Goal: Transaction & Acquisition: Purchase product/service

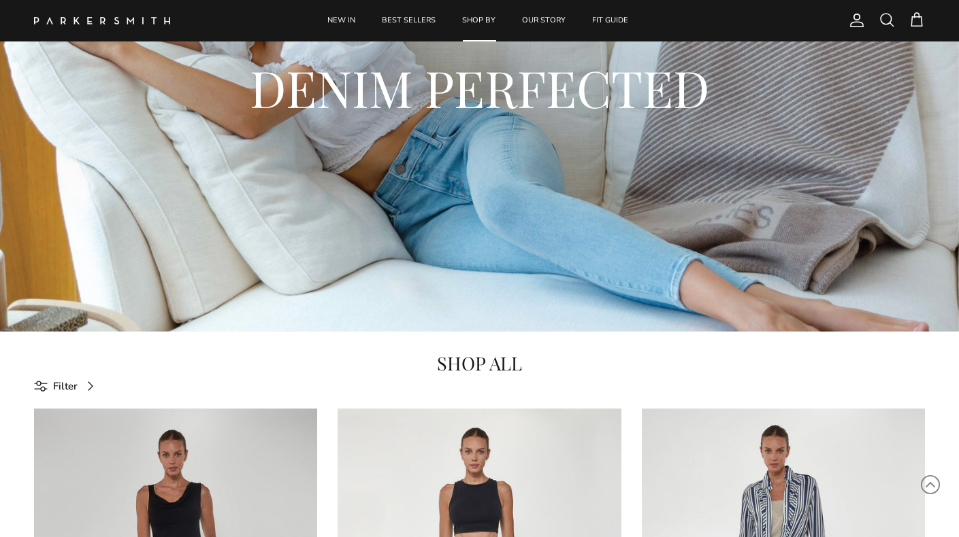
scroll to position [199, 0]
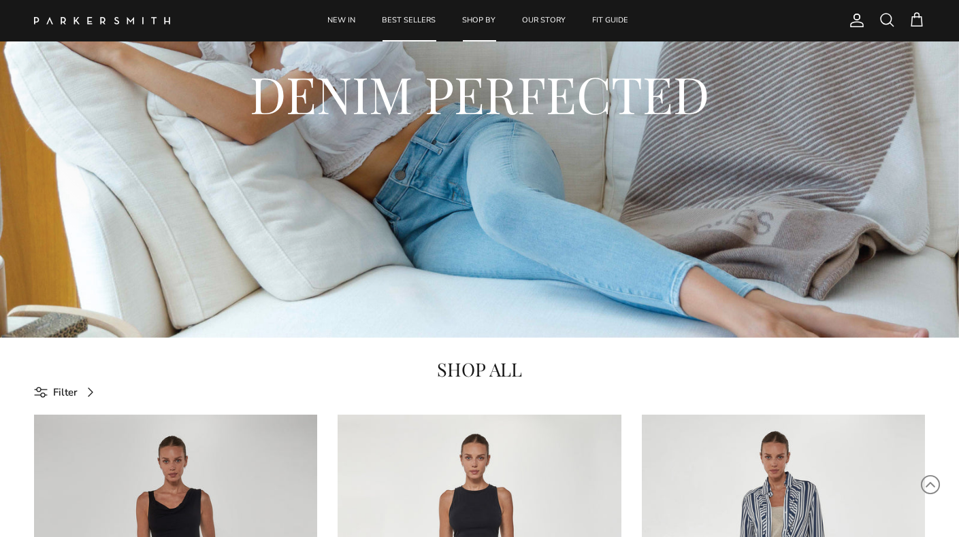
click at [411, 20] on link "BEST SELLERS" at bounding box center [408, 20] width 78 height 41
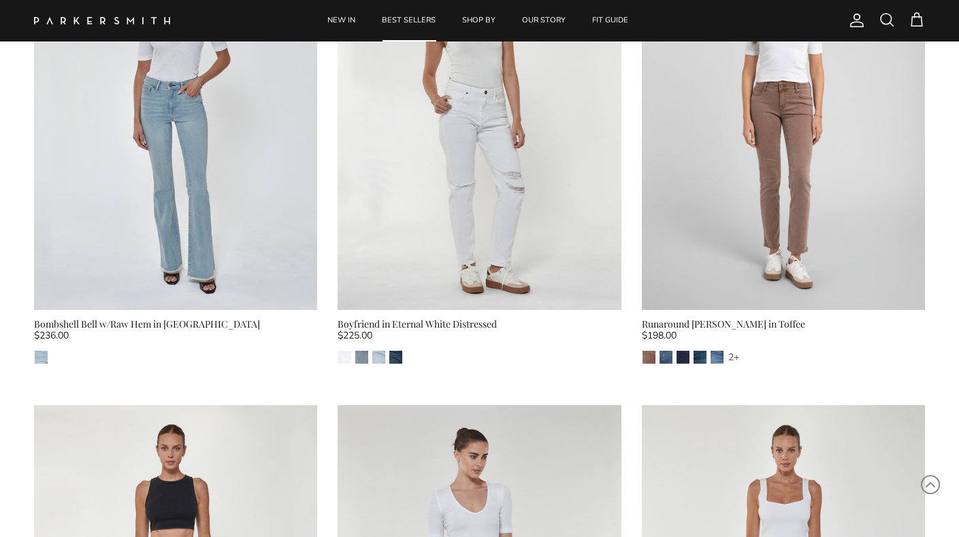
scroll to position [2088, 0]
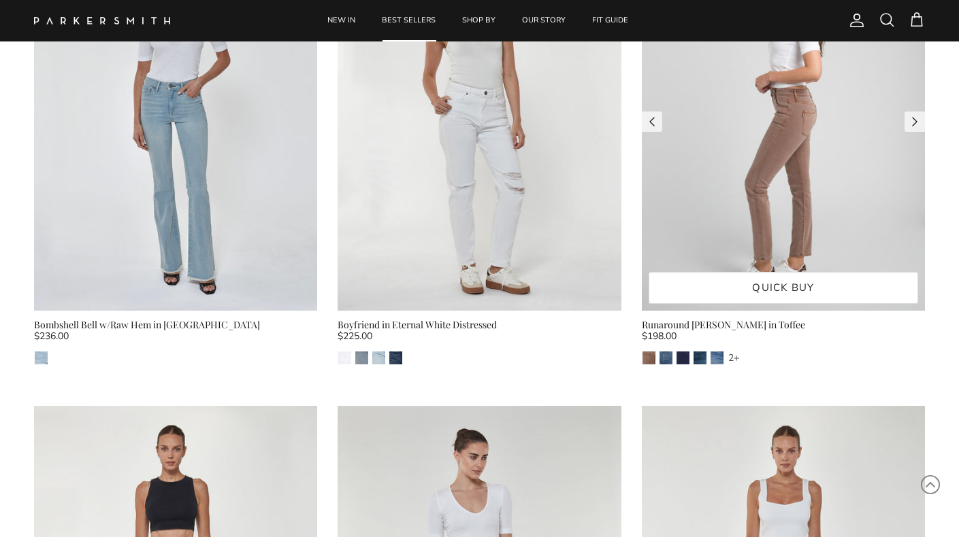
click at [786, 212] on img at bounding box center [782, 122] width 283 height 378
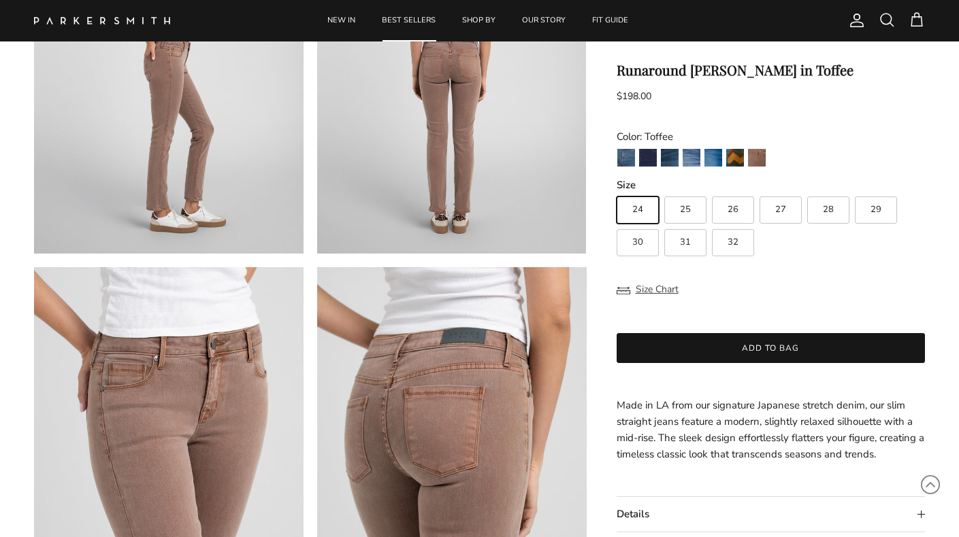
scroll to position [597, 0]
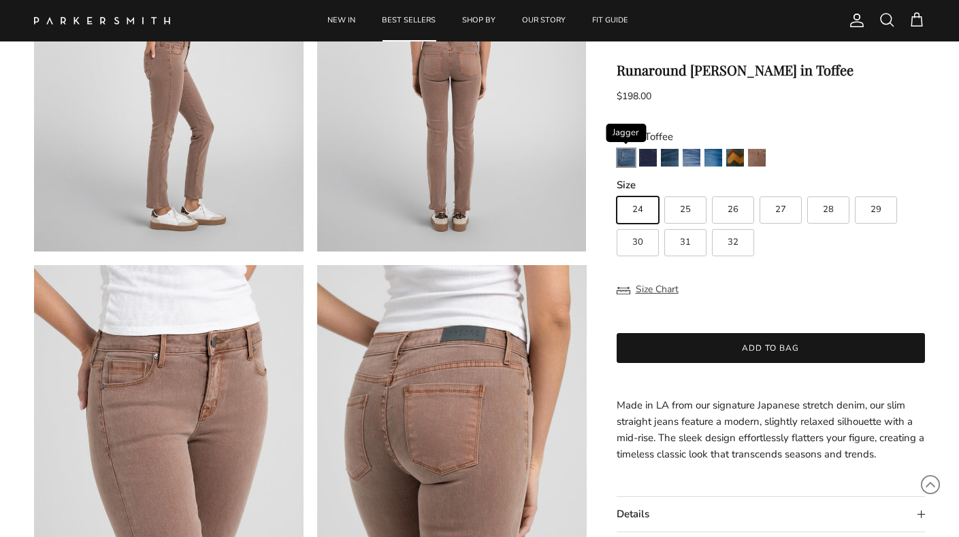
click at [631, 159] on img "Jagger" at bounding box center [626, 158] width 18 height 18
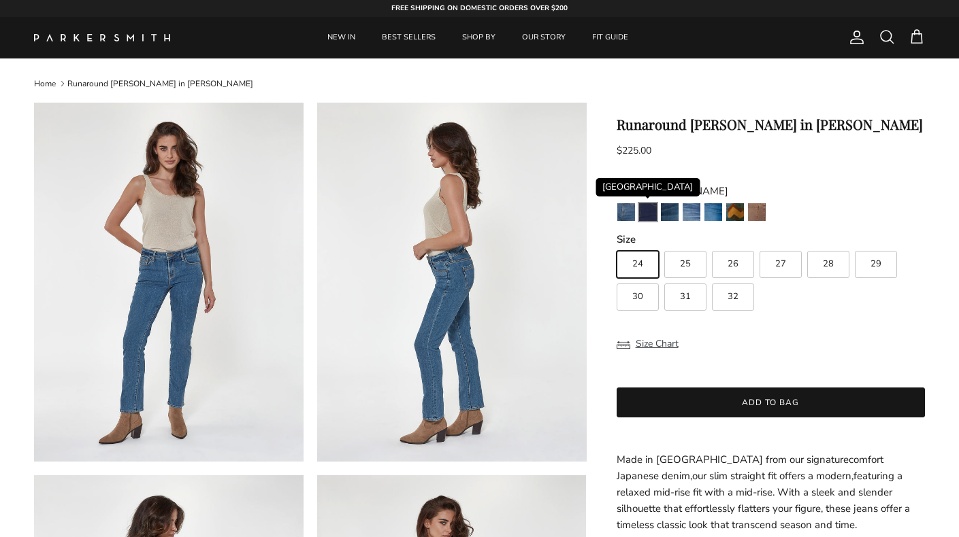
click at [652, 217] on img "Camden" at bounding box center [648, 212] width 18 height 18
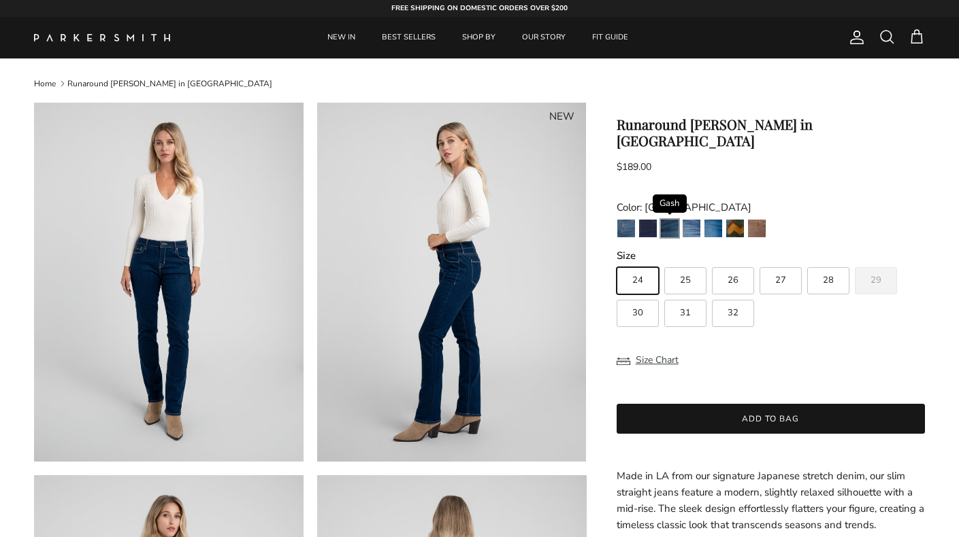
click at [671, 220] on img "Gash" at bounding box center [670, 229] width 18 height 18
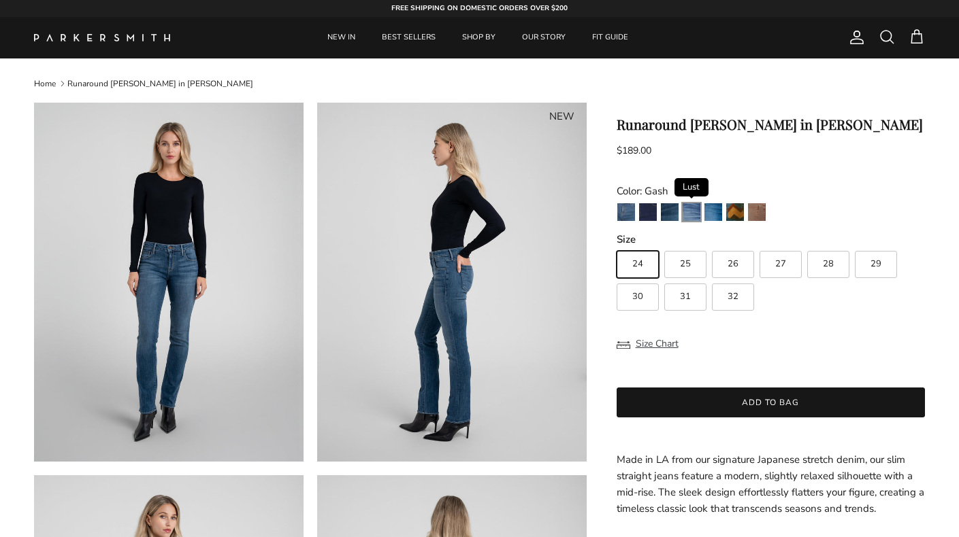
click at [690, 217] on img "Lust" at bounding box center [691, 212] width 18 height 18
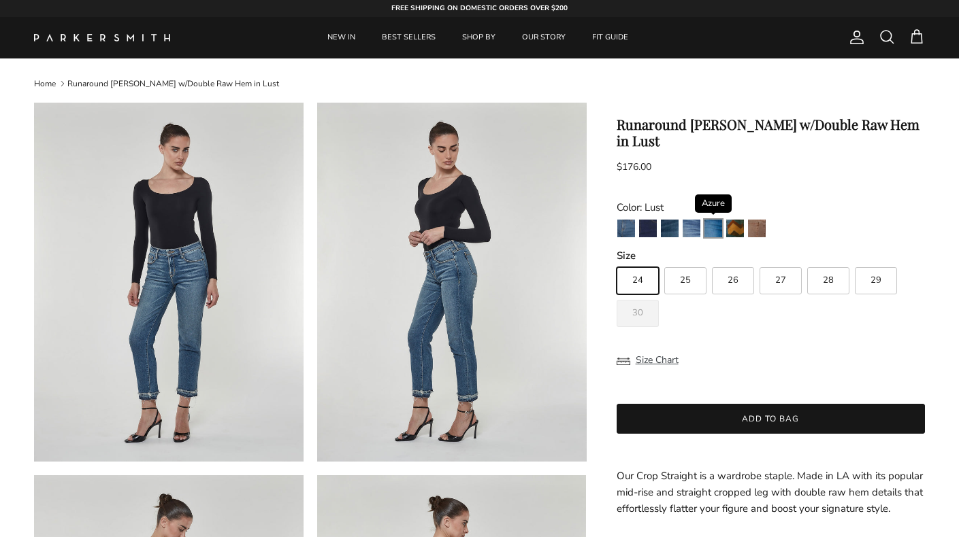
click at [716, 232] on img "Azure" at bounding box center [713, 229] width 18 height 18
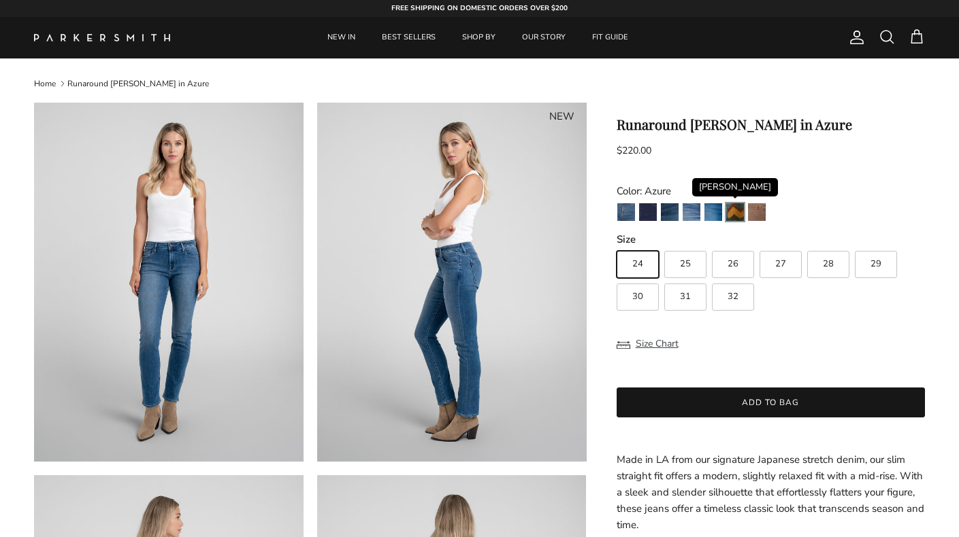
click at [737, 219] on img "Fairchild" at bounding box center [735, 212] width 18 height 18
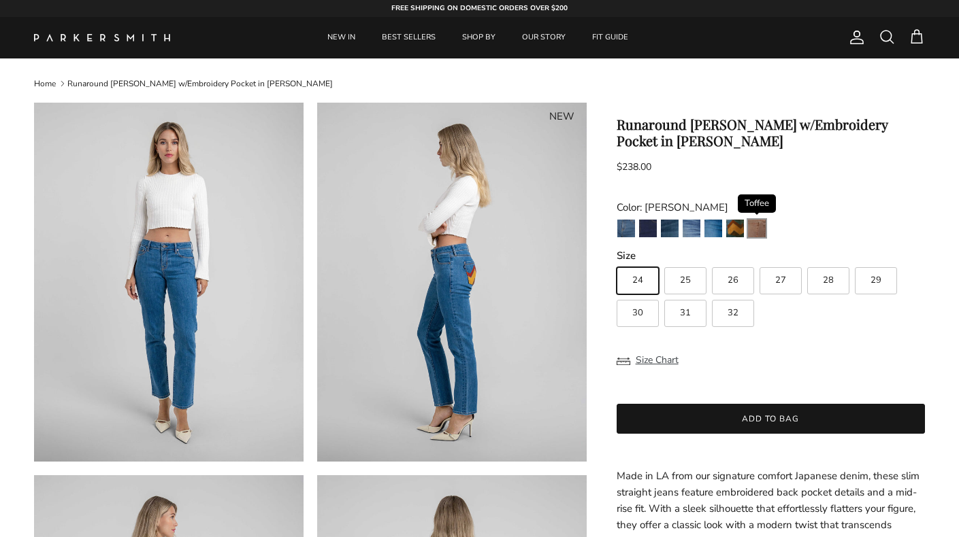
click at [762, 231] on img "Toffee" at bounding box center [757, 229] width 18 height 18
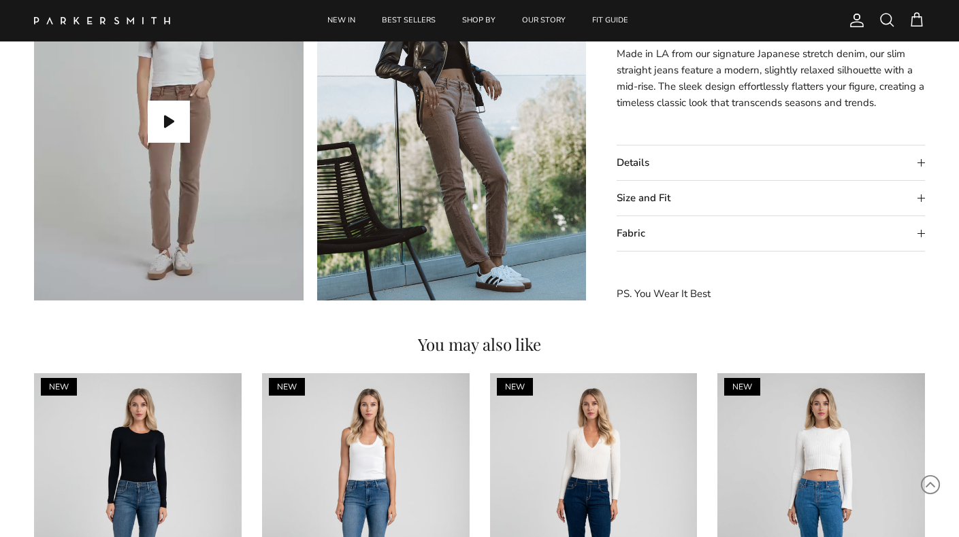
scroll to position [1296, 0]
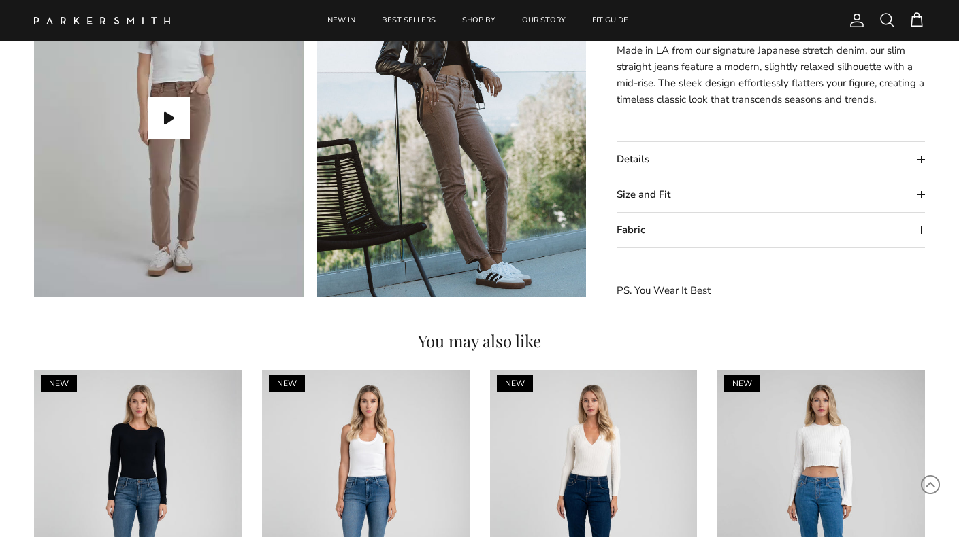
click at [748, 167] on summary "Details" at bounding box center [770, 159] width 308 height 35
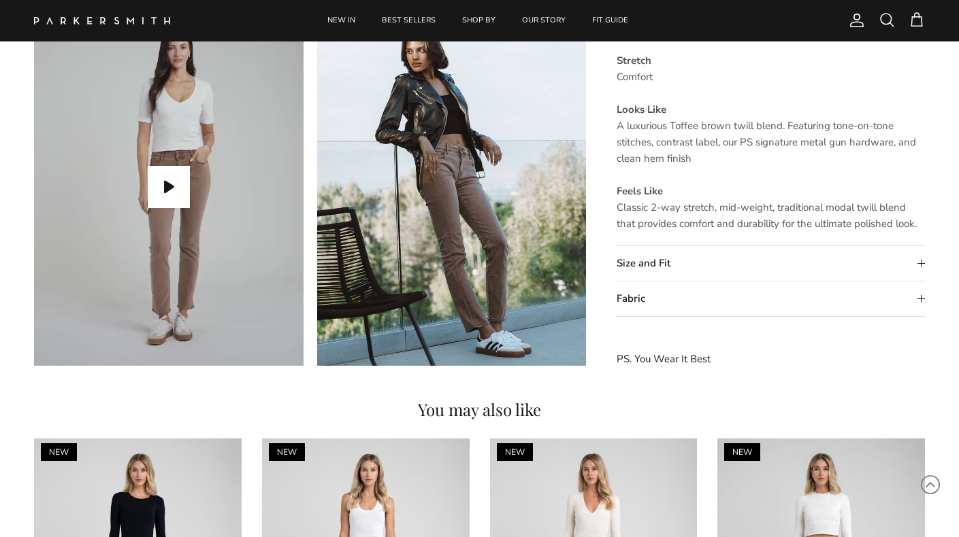
scroll to position [1224, 0]
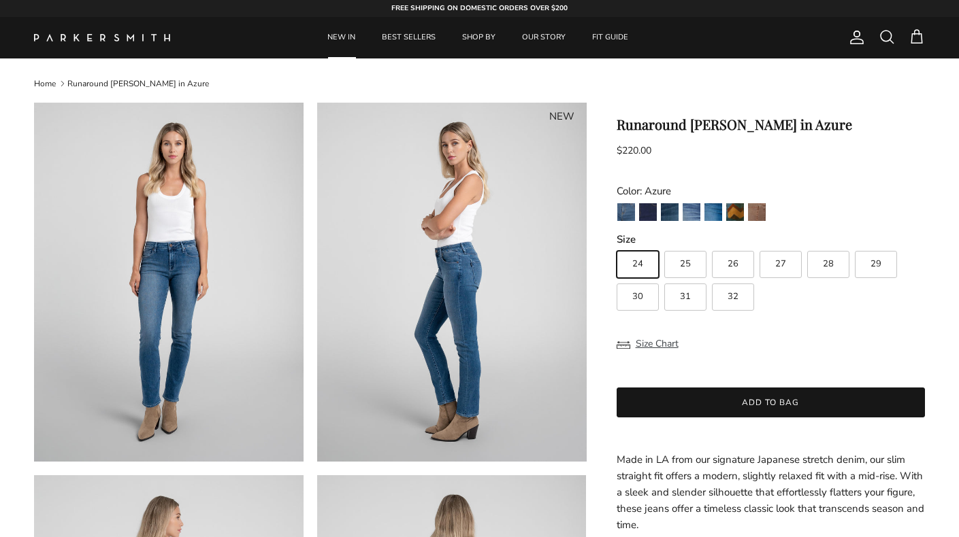
click at [344, 38] on link "NEW IN" at bounding box center [341, 37] width 52 height 41
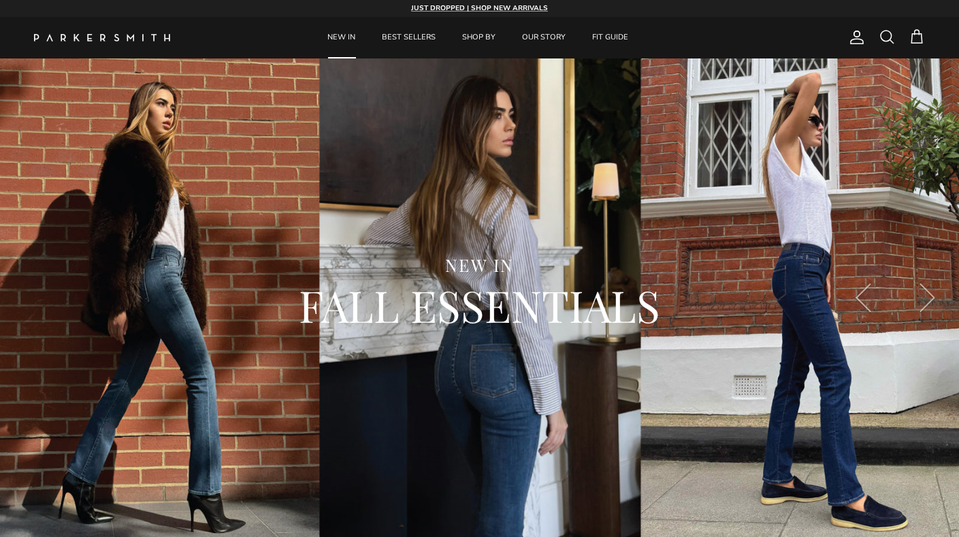
click at [886, 36] on span at bounding box center [886, 37] width 16 height 16
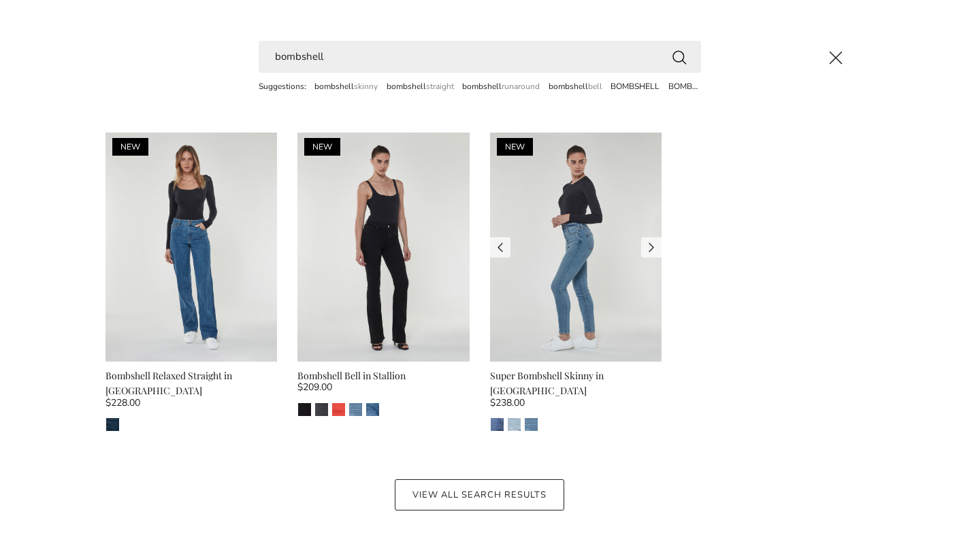
type input "bombshell"
click at [601, 293] on img at bounding box center [576, 247] width 172 height 229
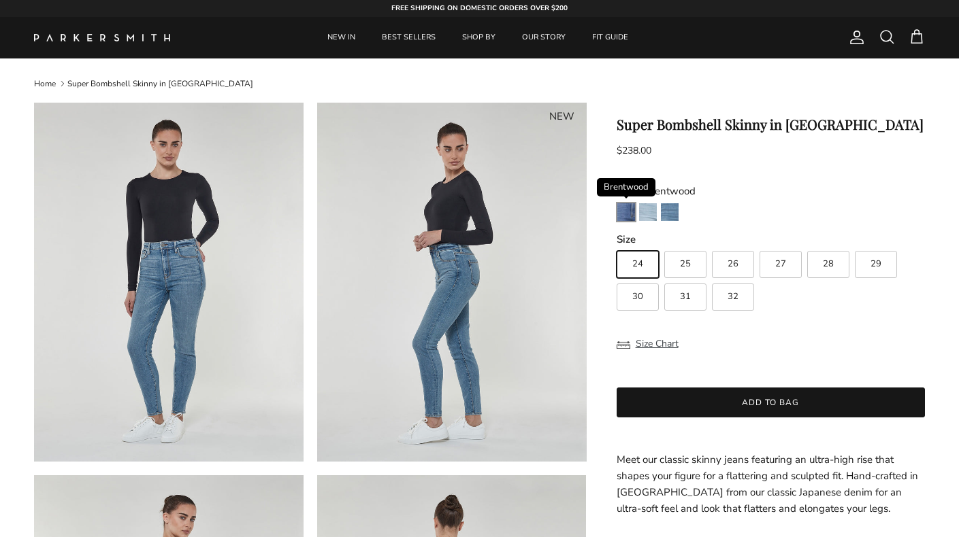
click at [624, 218] on img "Brentwood" at bounding box center [626, 212] width 18 height 18
click at [648, 215] on img "Malibu" at bounding box center [648, 212] width 18 height 18
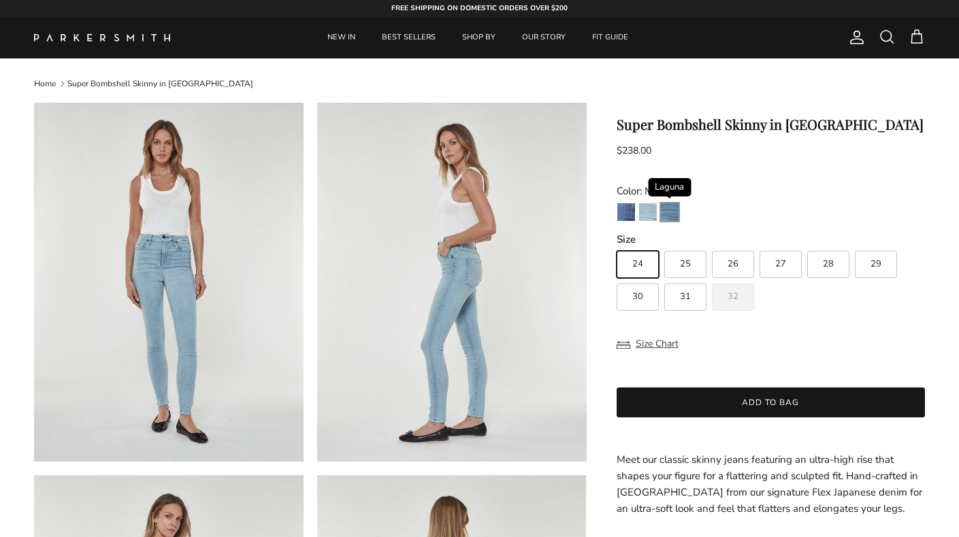
click at [673, 211] on img "Laguna" at bounding box center [670, 212] width 18 height 18
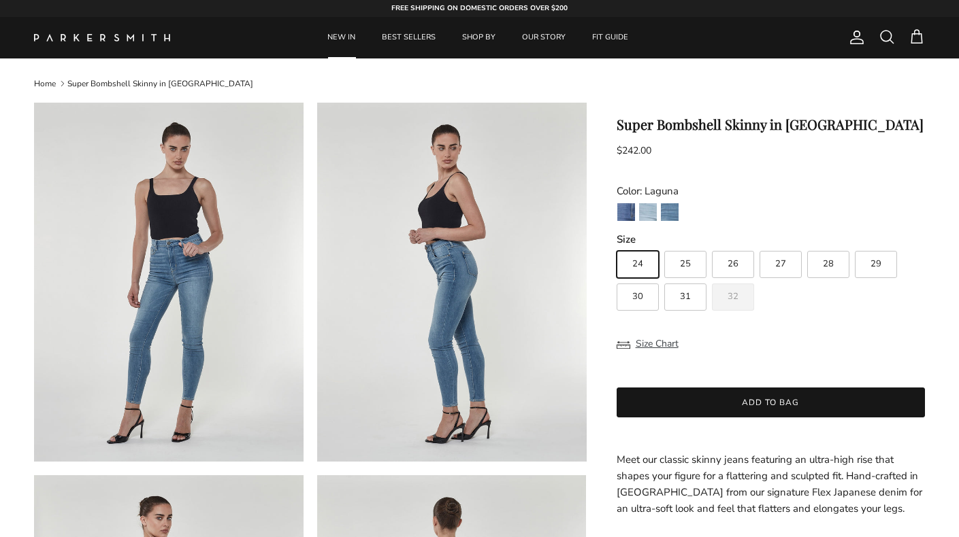
click at [349, 38] on link "NEW IN" at bounding box center [341, 37] width 52 height 41
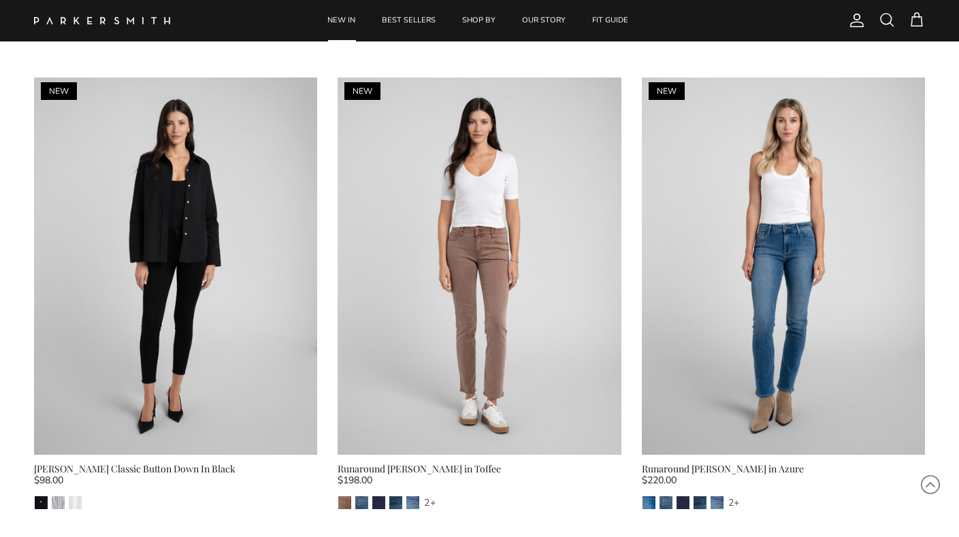
scroll to position [1002, 0]
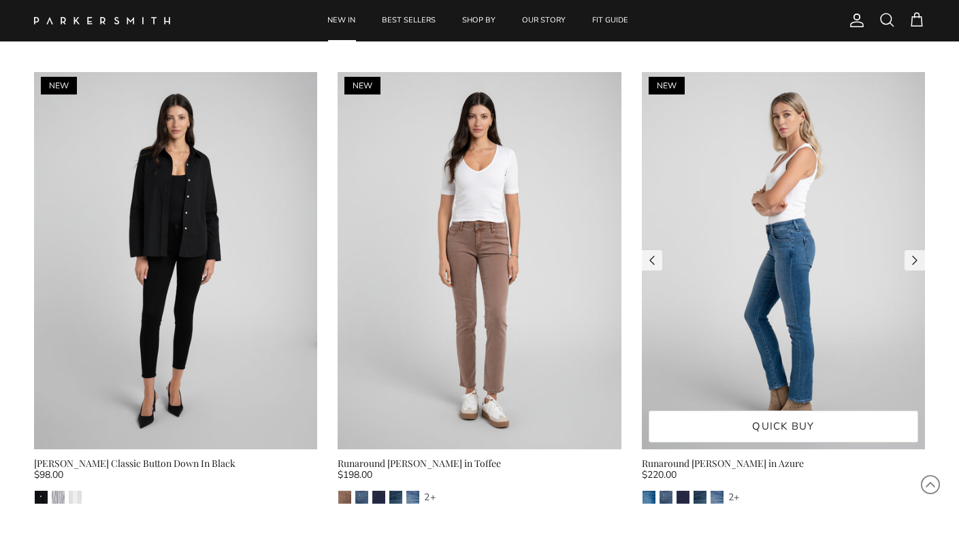
click at [808, 319] on img at bounding box center [782, 261] width 283 height 378
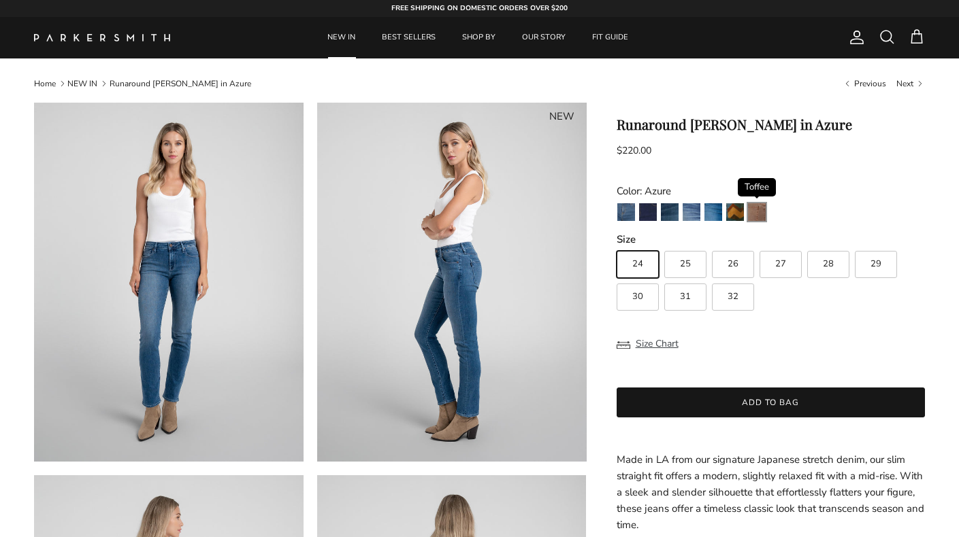
click at [756, 218] on img "Toffee" at bounding box center [757, 212] width 18 height 18
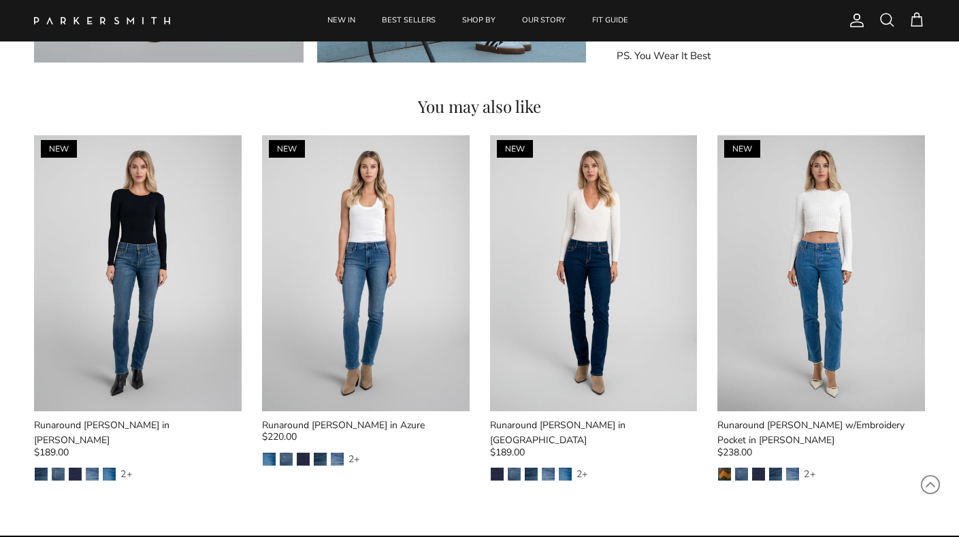
scroll to position [1534, 0]
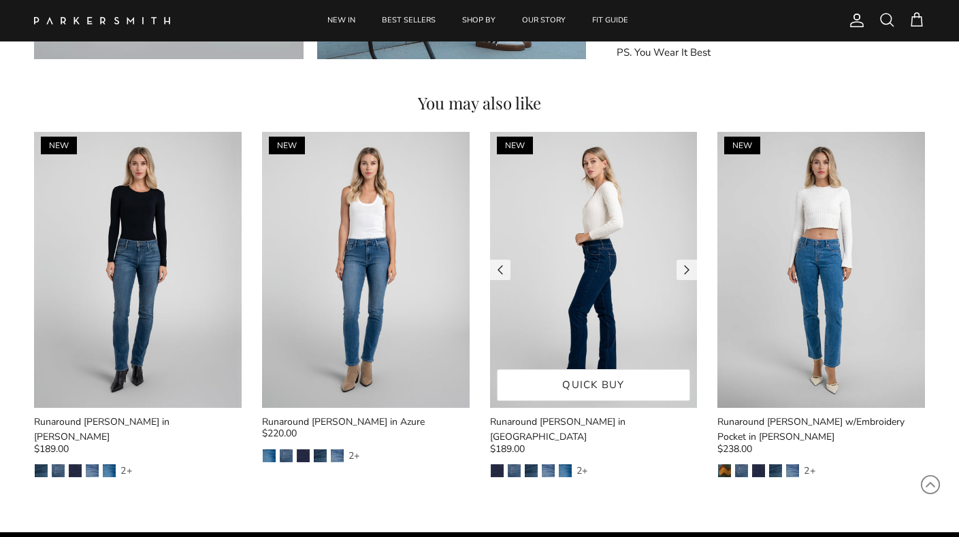
click at [611, 257] on img at bounding box center [593, 270] width 207 height 276
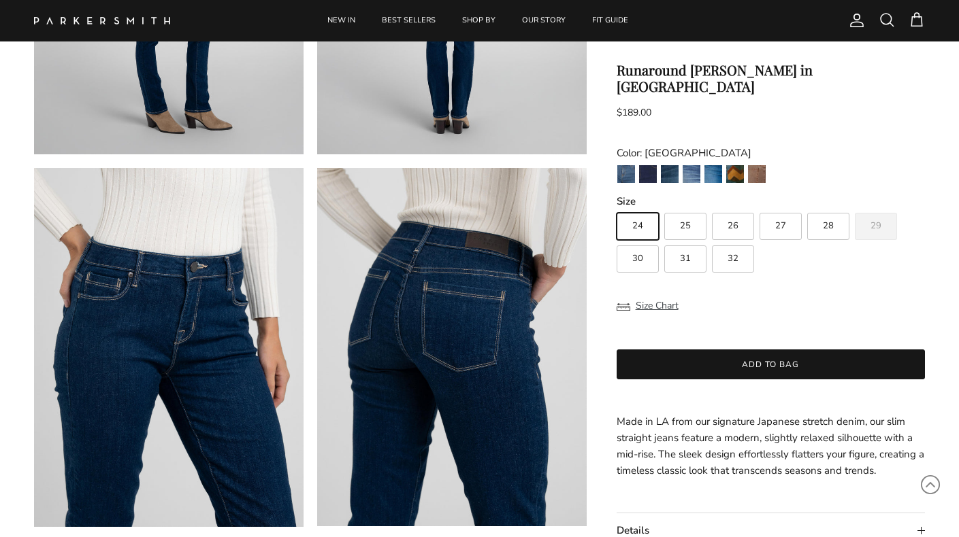
scroll to position [710, 0]
